Goal: Task Accomplishment & Management: Manage account settings

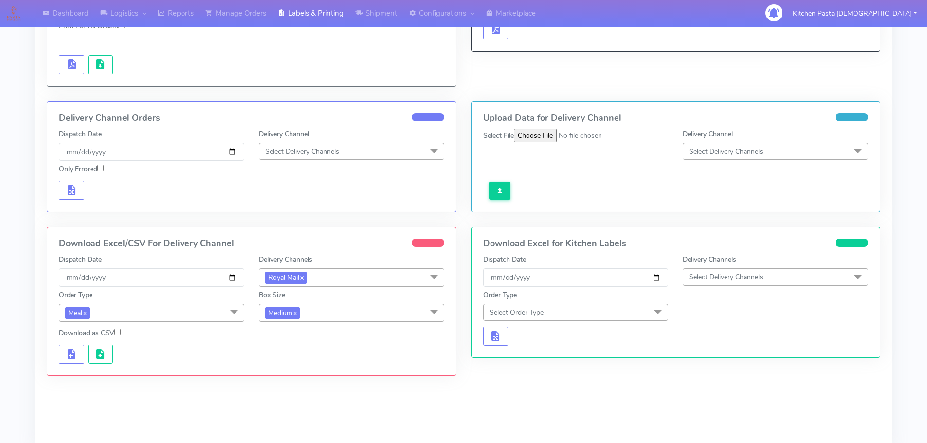
scroll to position [183, 0]
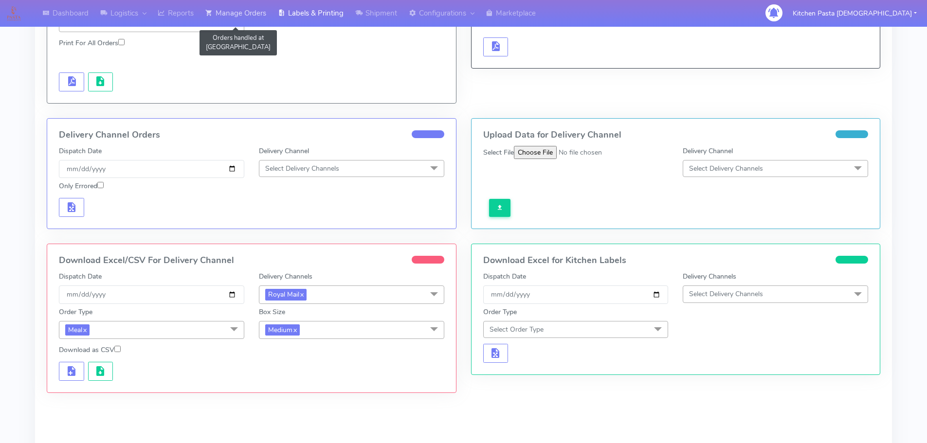
click at [241, 9] on link "Manage Orders" at bounding box center [236, 13] width 73 height 27
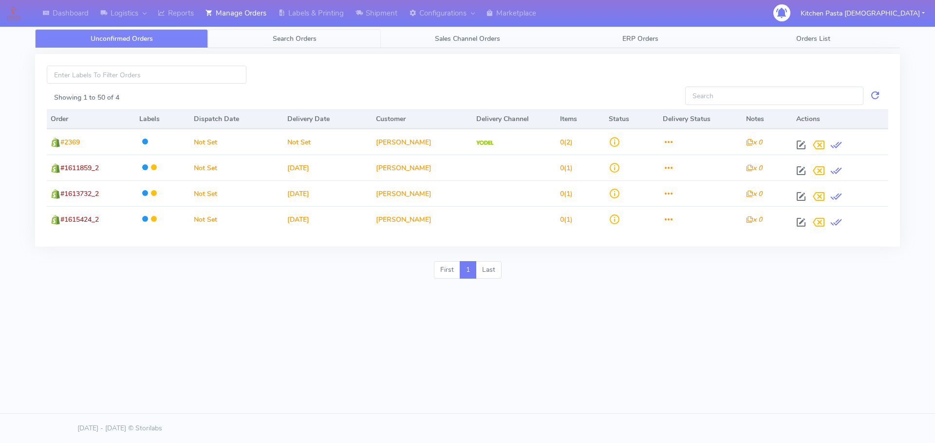
click at [291, 42] on span "Search Orders" at bounding box center [295, 38] width 44 height 9
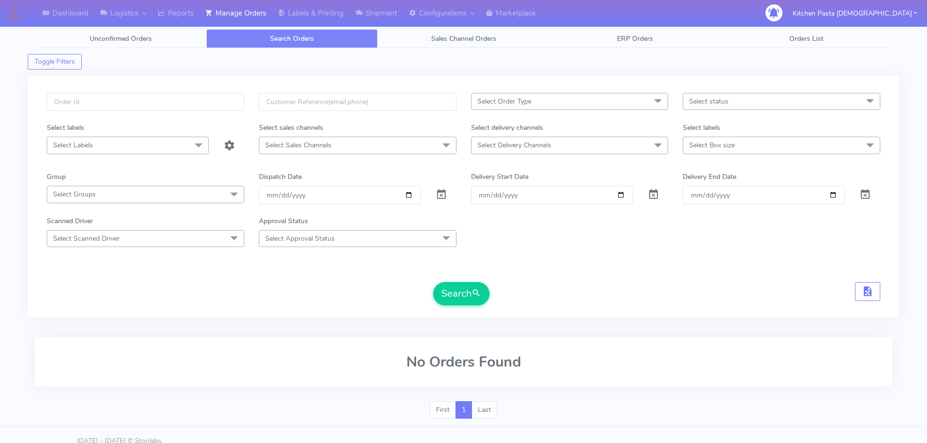
click at [306, 39] on span "Search Orders" at bounding box center [292, 38] width 44 height 9
click at [130, 103] on input "text" at bounding box center [146, 102] width 198 height 18
click at [440, 201] on span at bounding box center [442, 196] width 12 height 9
click at [399, 188] on input "date" at bounding box center [340, 195] width 162 height 18
click at [210, 105] on input "text" at bounding box center [146, 102] width 198 height 18
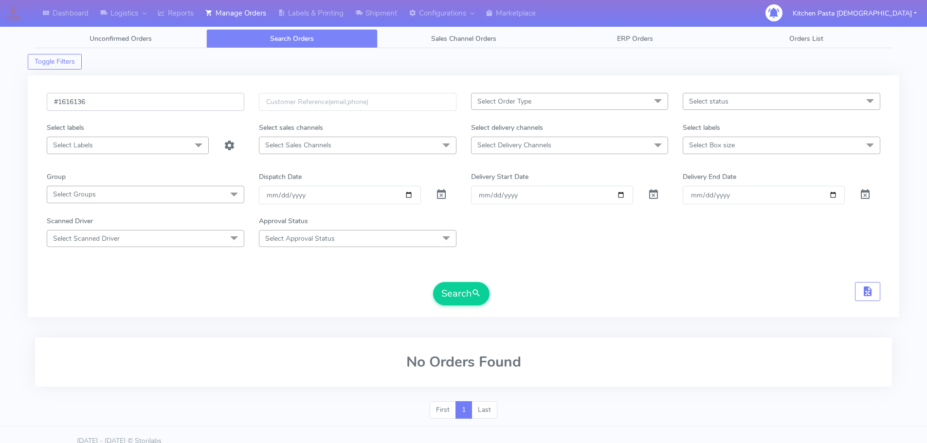
type input "#1616136"
click at [433, 282] on button "Search" at bounding box center [461, 293] width 56 height 23
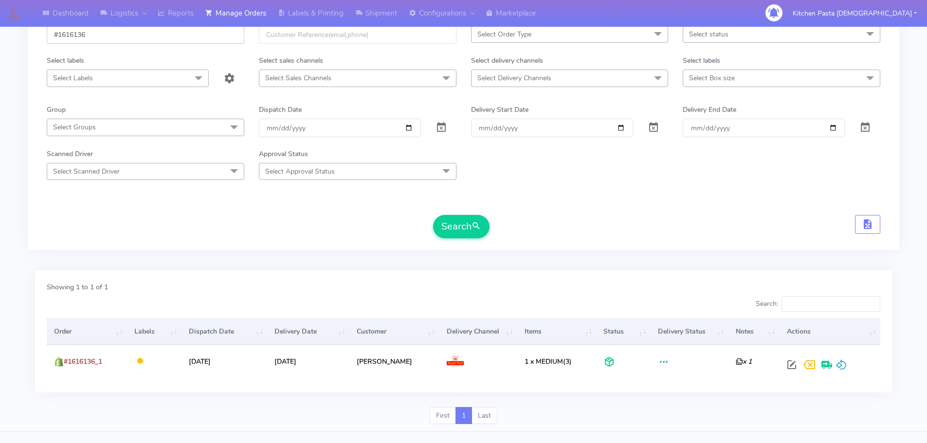
scroll to position [85, 0]
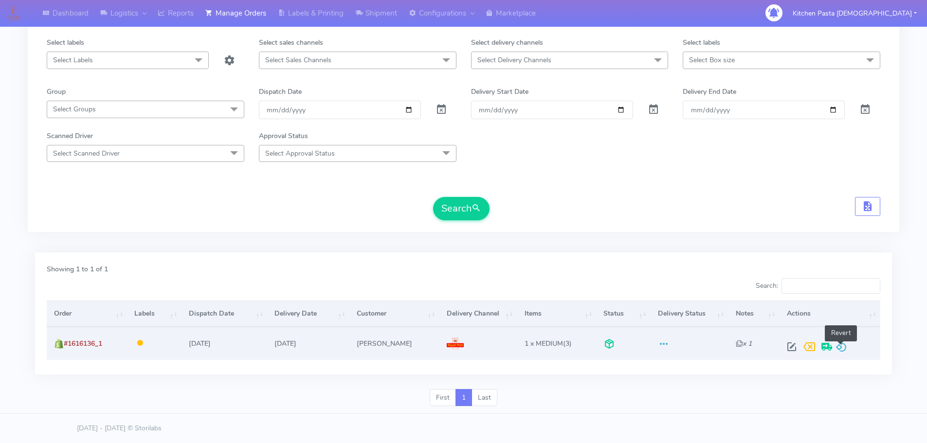
click at [845, 346] on span at bounding box center [842, 349] width 12 height 9
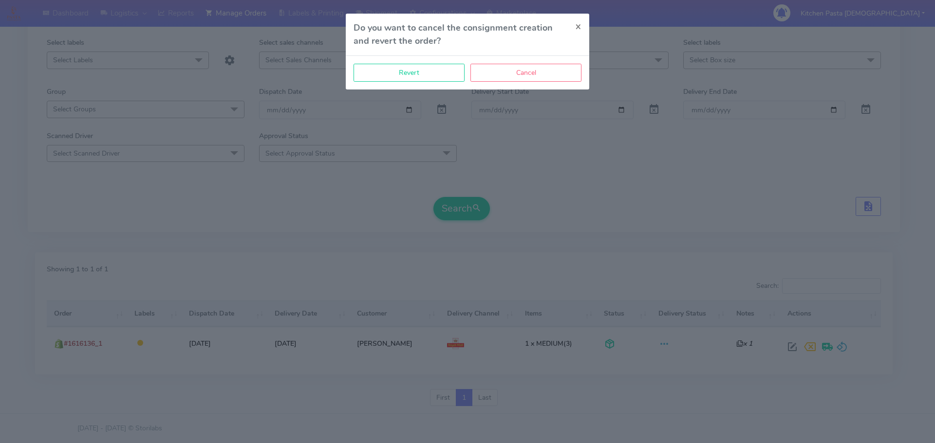
click at [403, 82] on div "Revert Cancel" at bounding box center [467, 73] width 243 height 34
click at [404, 79] on button "Revert" at bounding box center [408, 73] width 111 height 18
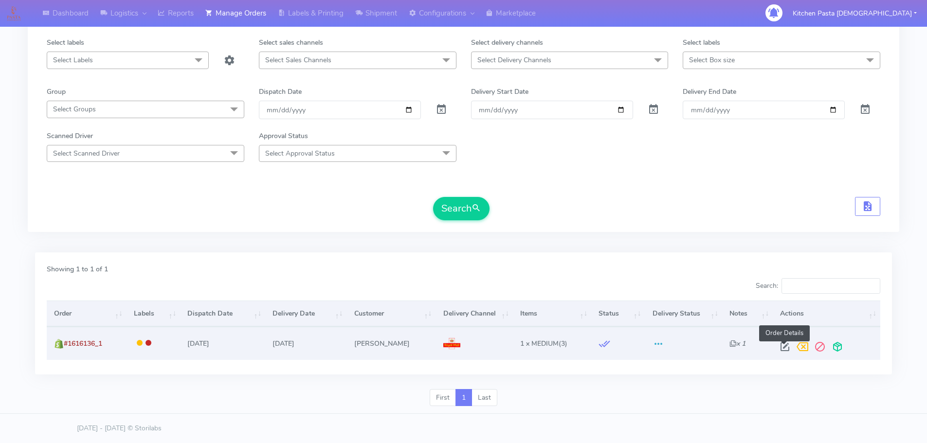
click at [786, 347] on span at bounding box center [785, 349] width 18 height 9
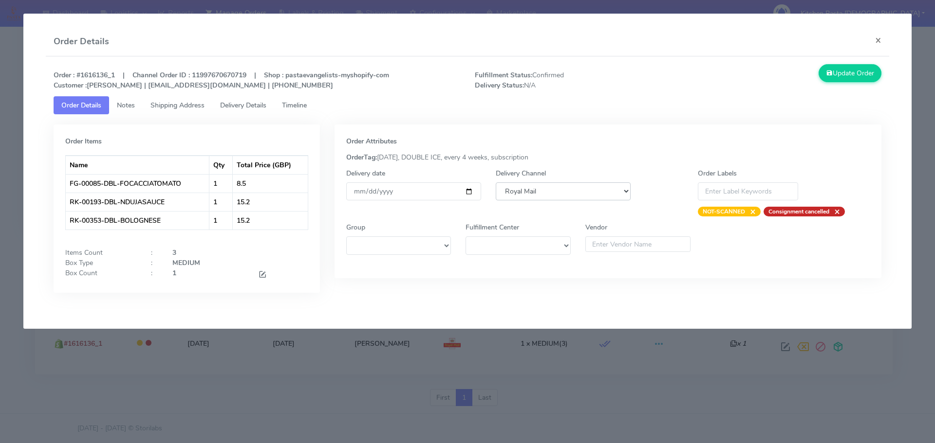
click at [610, 195] on select "DHL OnFleet Royal Mail DPD Yodel MaxOptra Amazon Collection" at bounding box center [563, 192] width 135 height 18
select select "5"
click at [496, 183] on select "DHL OnFleet Royal Mail DPD Yodel MaxOptra Amazon Collection" at bounding box center [563, 192] width 135 height 18
click at [852, 76] on button "Update Order" at bounding box center [849, 73] width 63 height 18
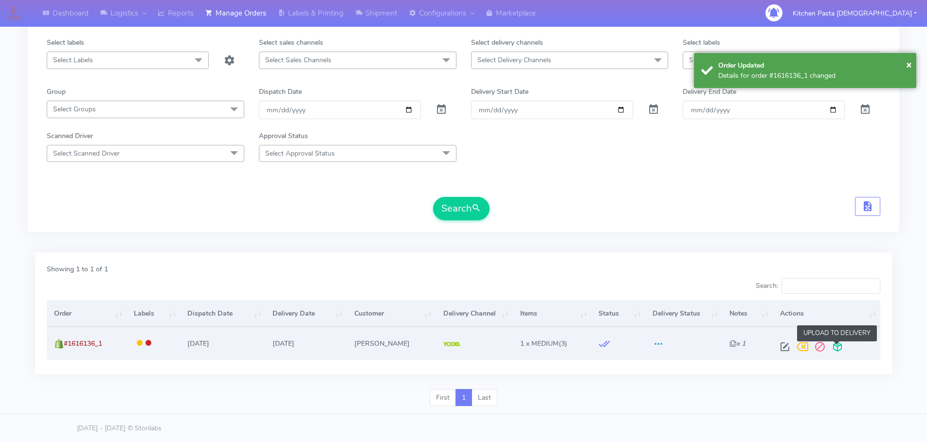
click at [836, 345] on span at bounding box center [838, 349] width 18 height 9
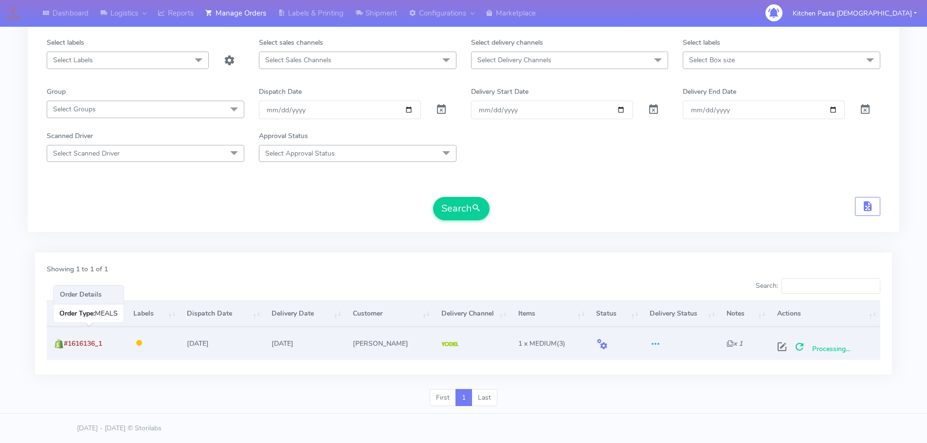
drag, startPoint x: 114, startPoint y: 342, endPoint x: 64, endPoint y: 342, distance: 50.1
click at [64, 342] on td "#1616136_1" at bounding box center [86, 343] width 79 height 33
copy span "#1616136_1"
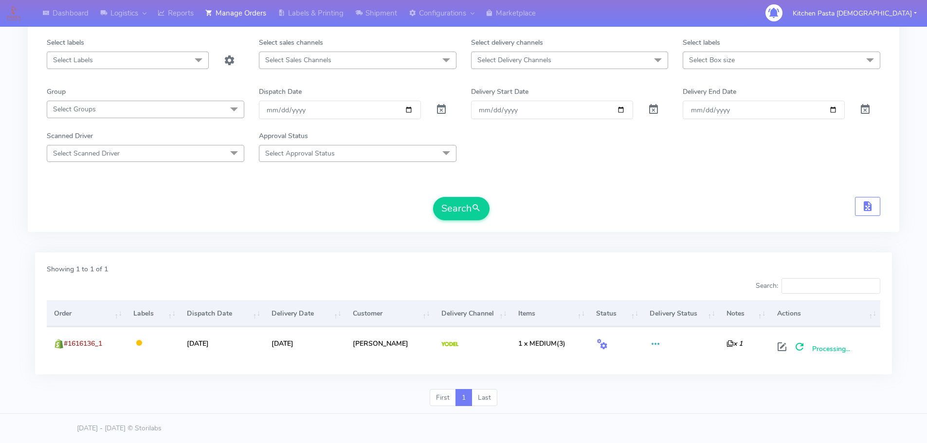
click at [629, 277] on div "Showing 1 to 1 of 1" at bounding box center [463, 271] width 848 height 14
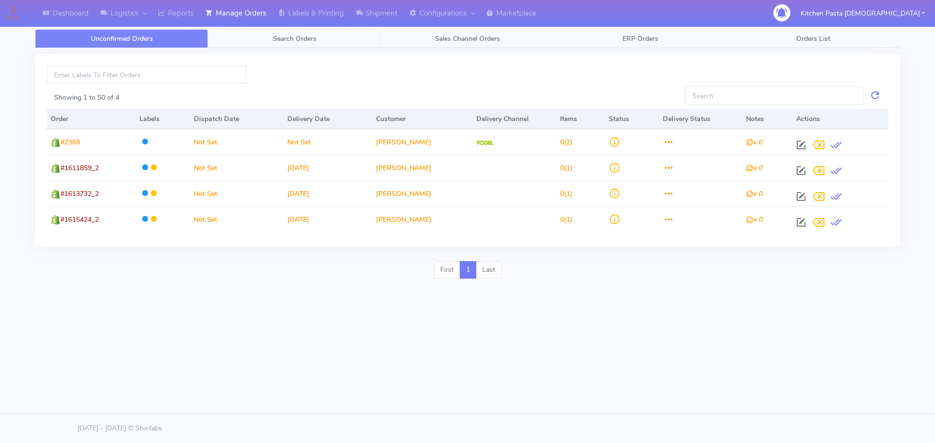
click at [247, 42] on link "Search Orders" at bounding box center [294, 38] width 173 height 19
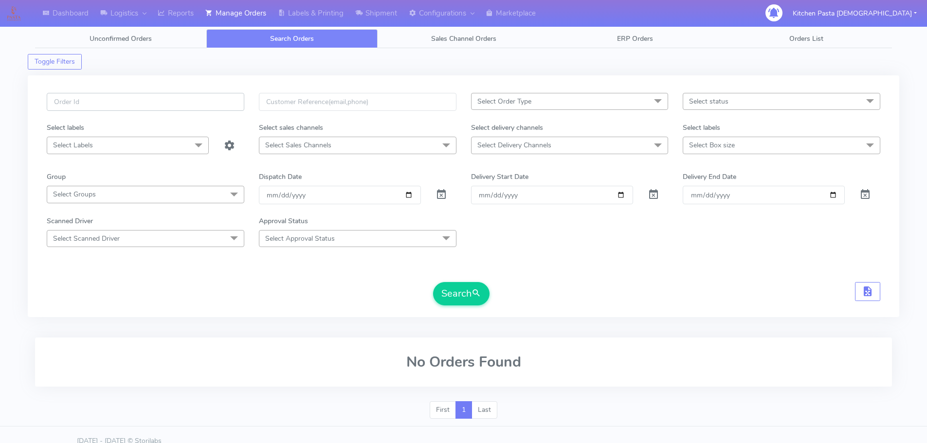
click at [140, 108] on input "text" at bounding box center [146, 102] width 198 height 18
paste input "#1616136_1"
type input "#1616136_1"
click at [443, 196] on span at bounding box center [442, 196] width 12 height 9
click at [465, 293] on button "Search" at bounding box center [461, 293] width 56 height 23
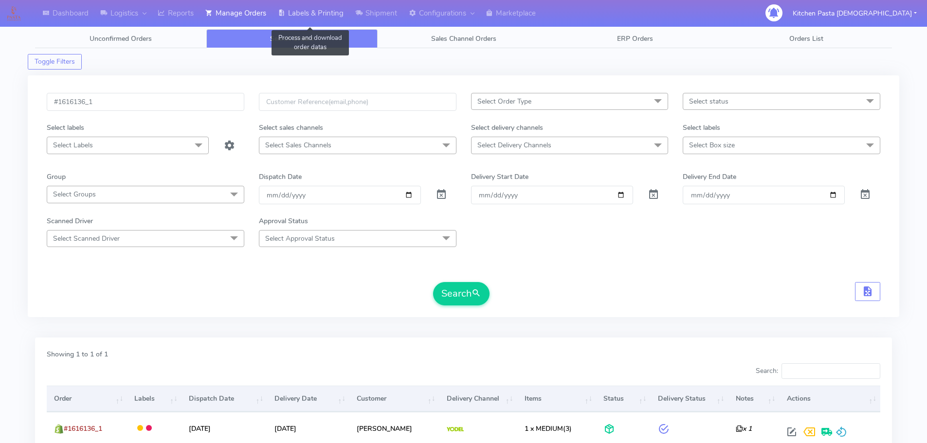
click at [339, 18] on link "Labels & Printing" at bounding box center [310, 13] width 77 height 27
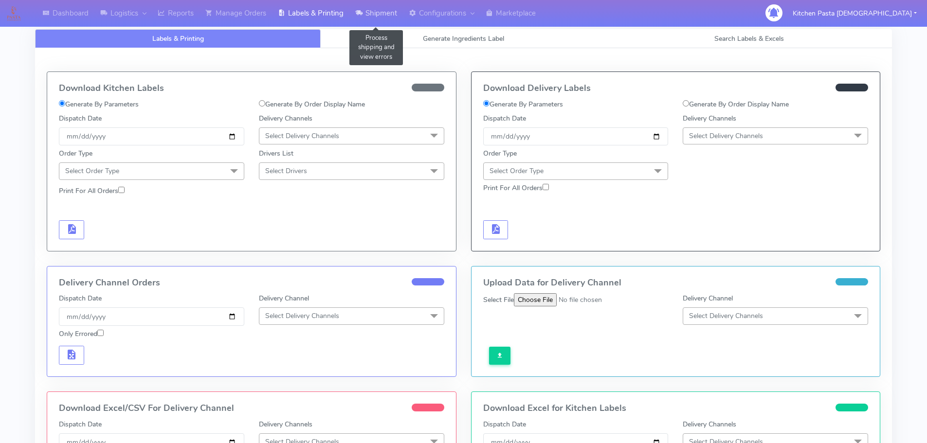
click at [378, 19] on link "Shipment" at bounding box center [377, 13] width 54 height 27
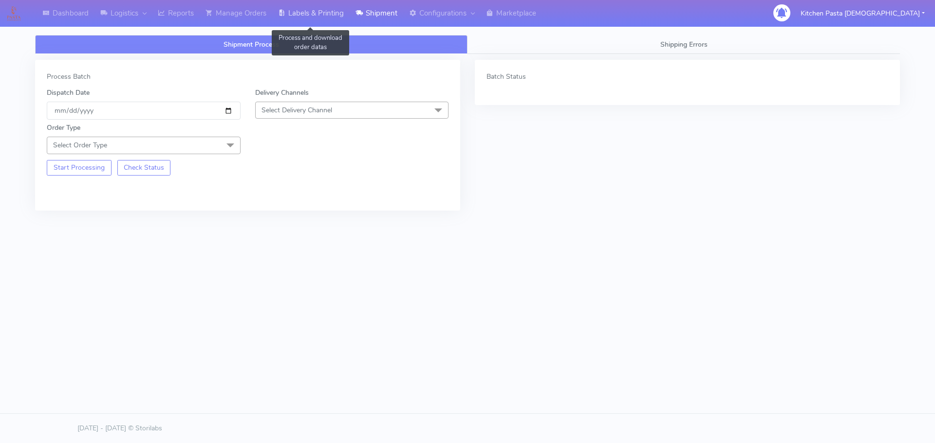
click at [332, 18] on link "Labels & Printing" at bounding box center [310, 13] width 77 height 27
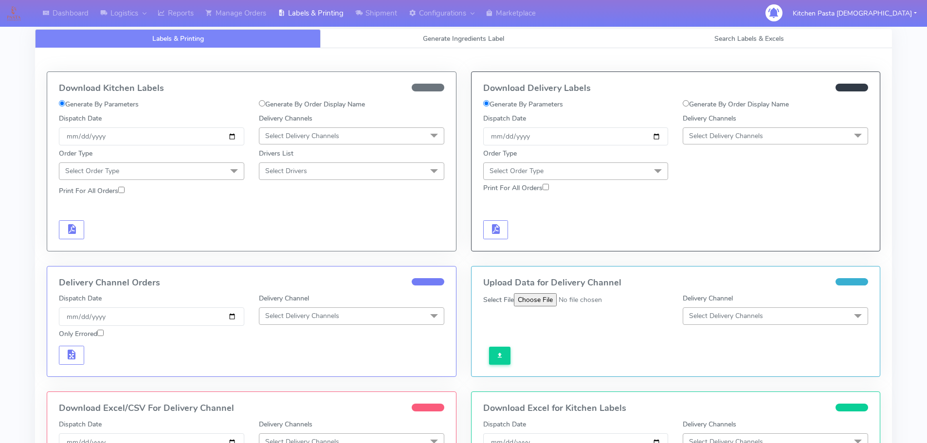
click at [682, 101] on div "Generate By Order Display Name" at bounding box center [776, 106] width 200 height 14
click at [685, 101] on input "Generate By Order Display Name" at bounding box center [686, 103] width 6 height 6
radio input "true"
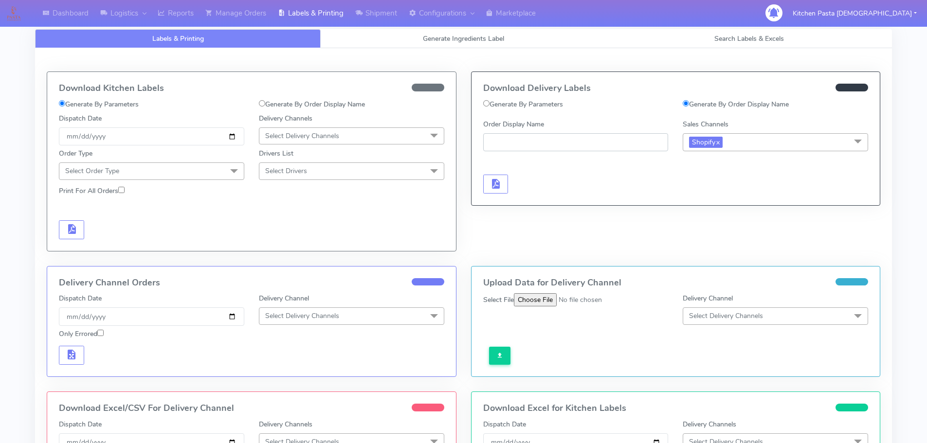
click at [572, 142] on input "Order Display Name" at bounding box center [575, 142] width 185 height 18
paste input "#1616136_1"
type input "#1616136_1"
click at [492, 183] on span "button" at bounding box center [496, 186] width 12 height 9
click at [531, 177] on button "button" at bounding box center [524, 184] width 25 height 19
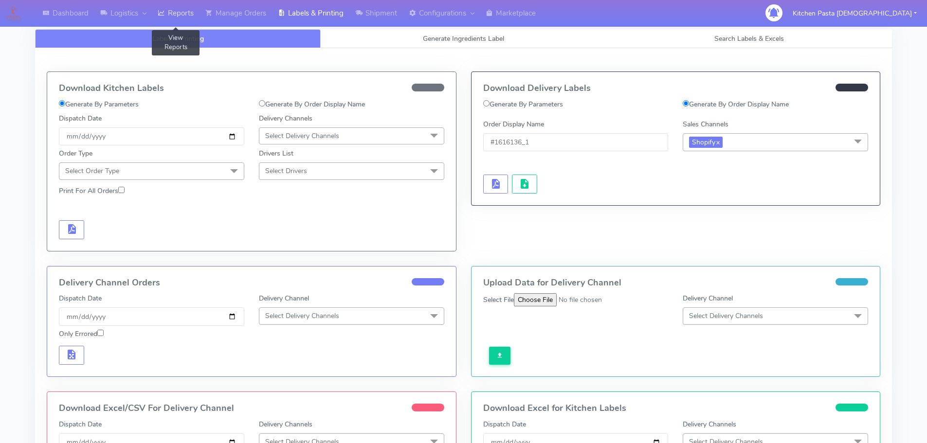
click at [178, 13] on link "Reports" at bounding box center [176, 13] width 48 height 27
